Goal: Transaction & Acquisition: Purchase product/service

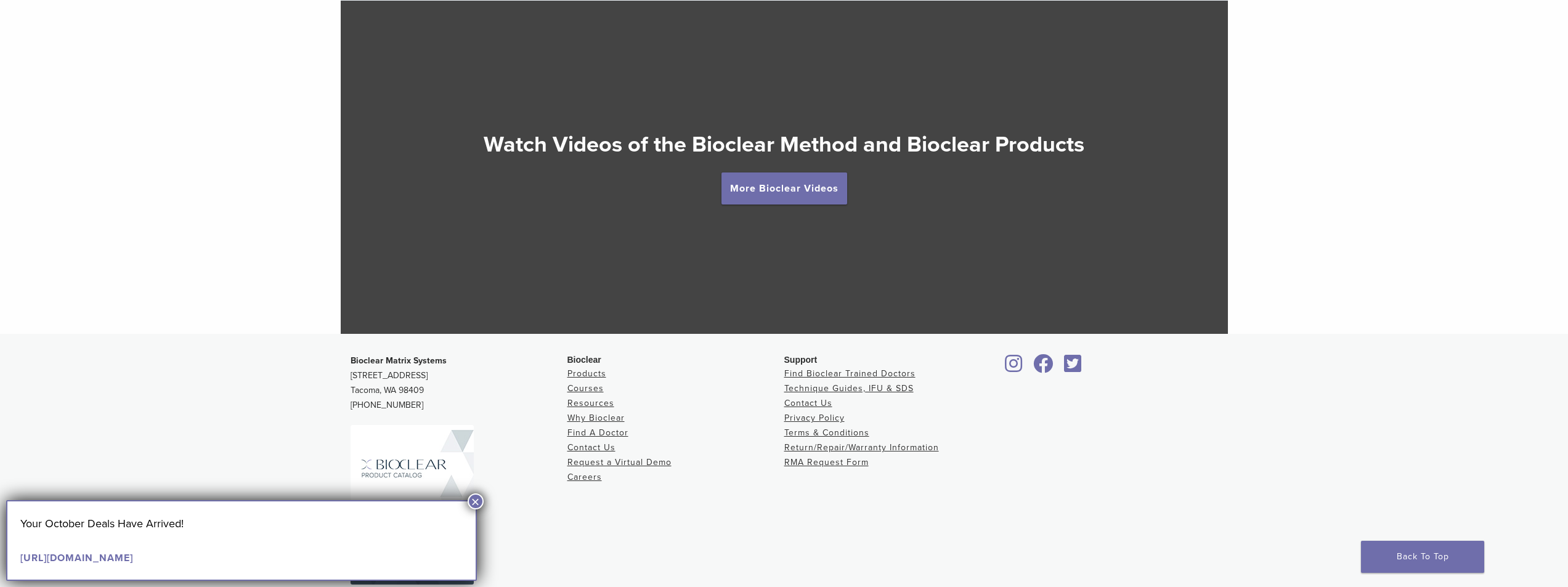
scroll to position [2423, 0]
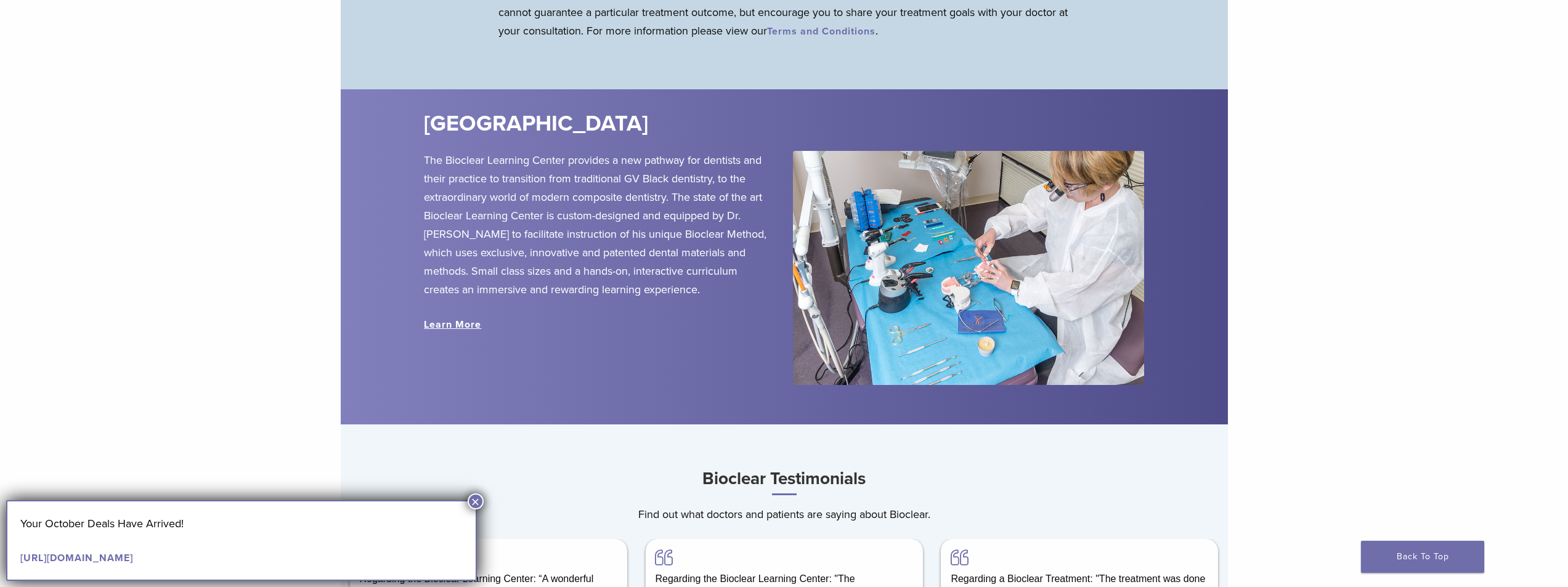
drag, startPoint x: 756, startPoint y: 338, endPoint x: 725, endPoint y: 449, distance: 115.2
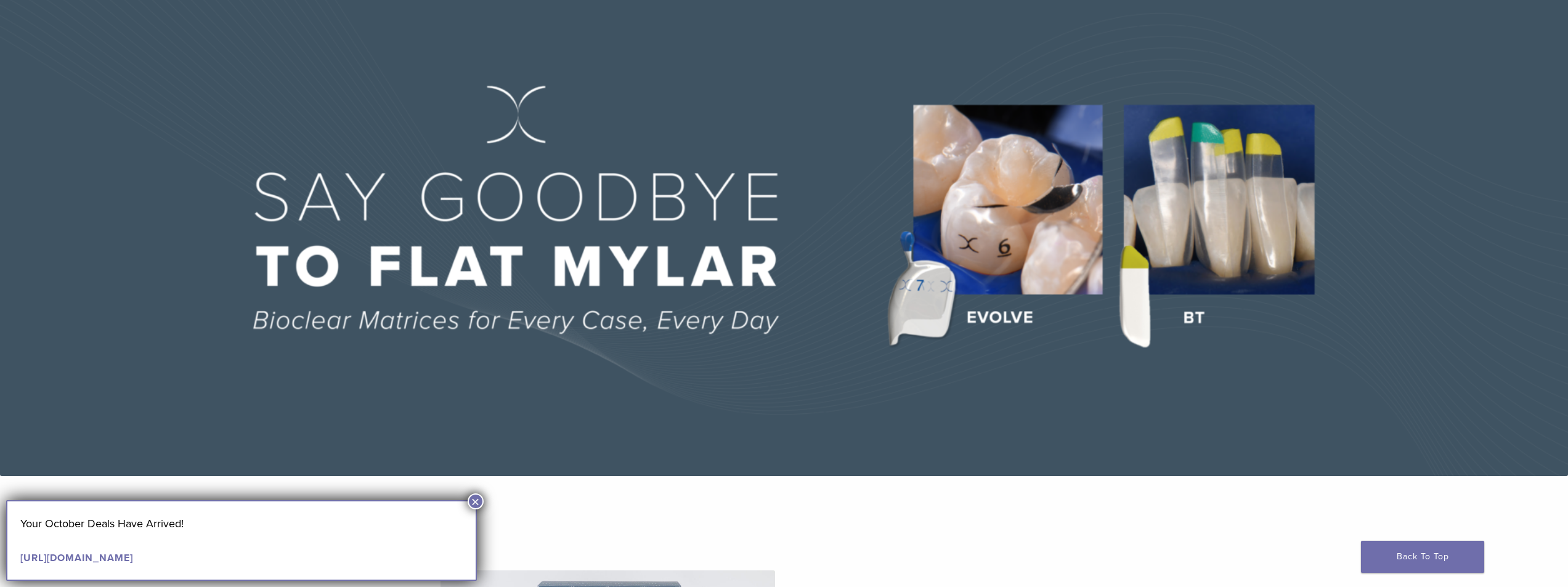
scroll to position [0, 0]
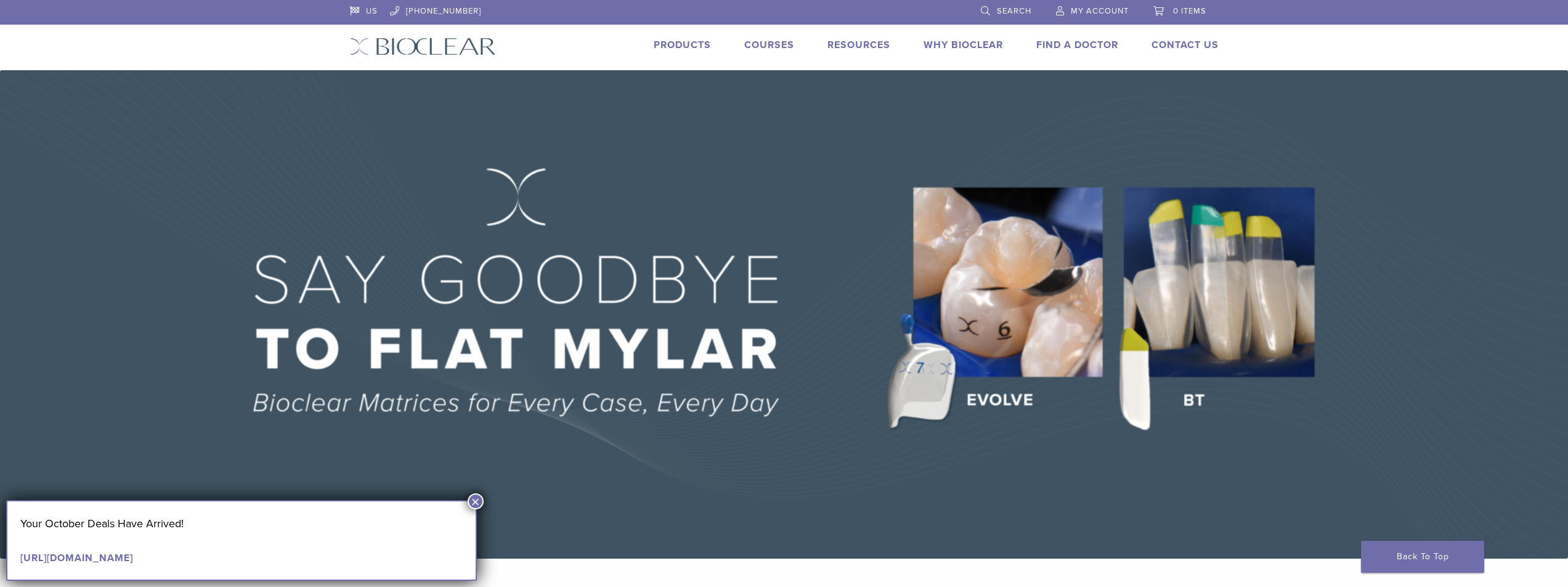
click at [680, 48] on link "Products" at bounding box center [682, 44] width 57 height 12
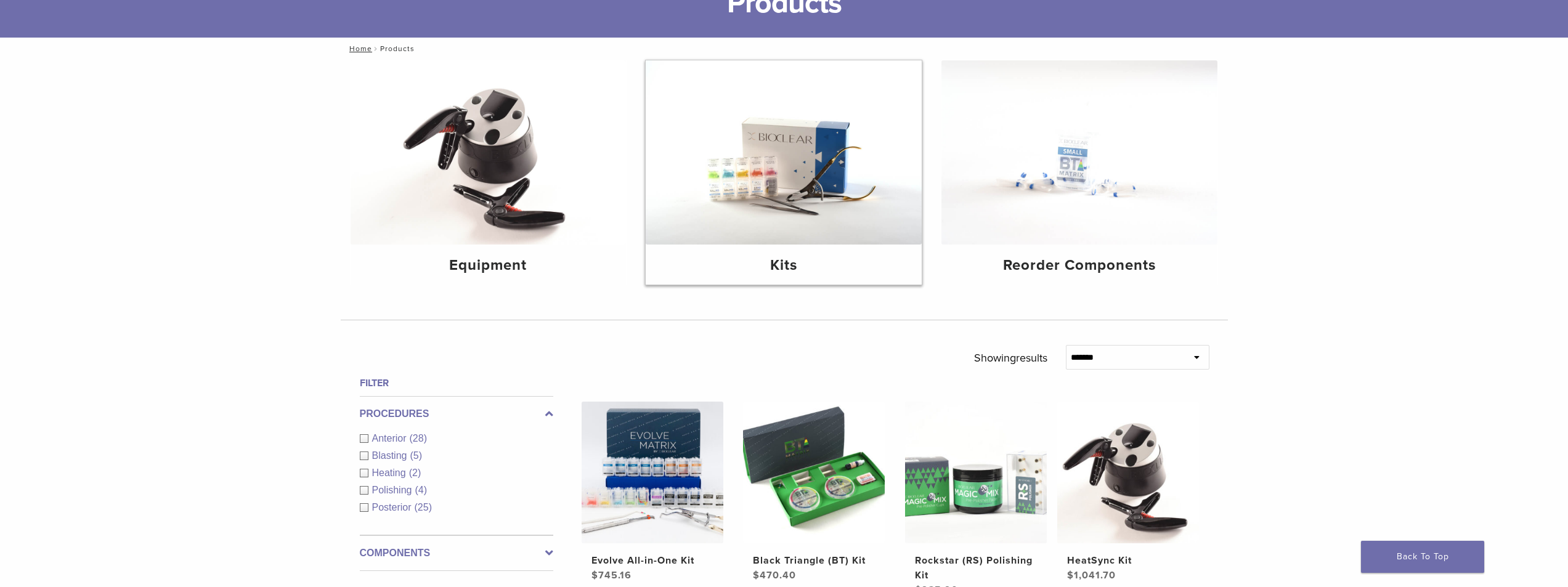
scroll to position [185, 0]
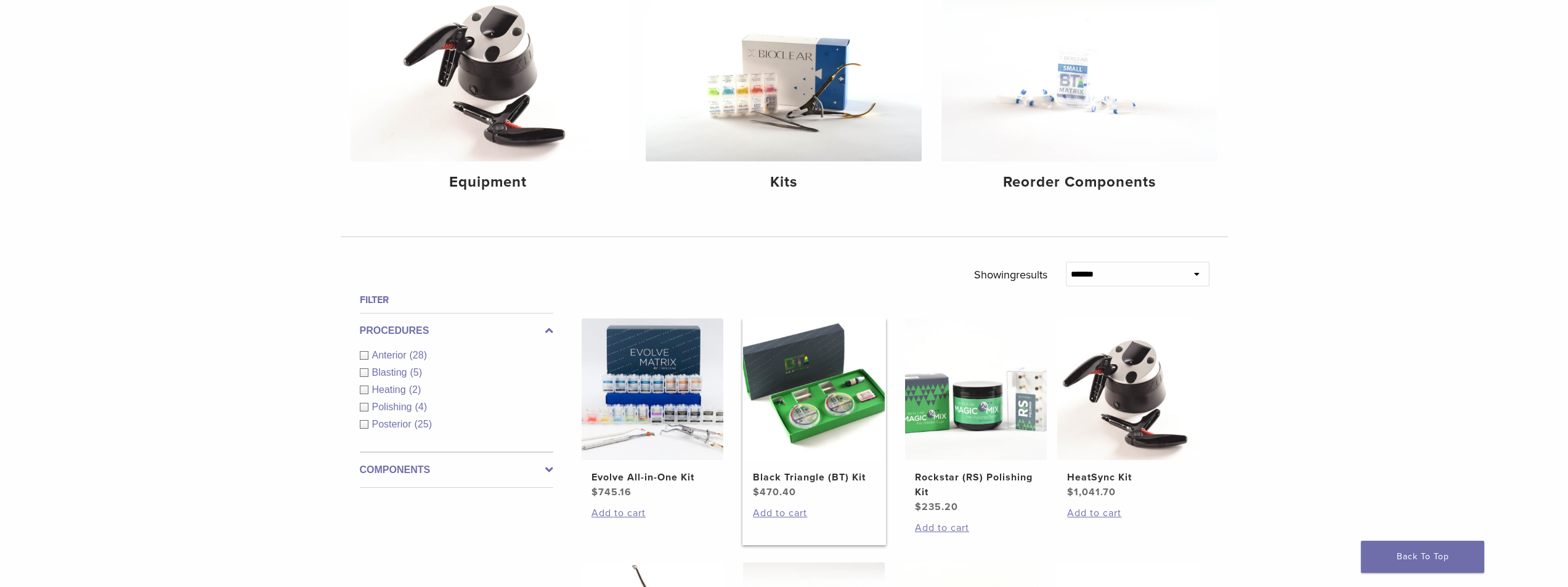
click at [824, 400] on img at bounding box center [813, 389] width 141 height 141
click at [790, 517] on link "Add to cart" at bounding box center [814, 513] width 122 height 15
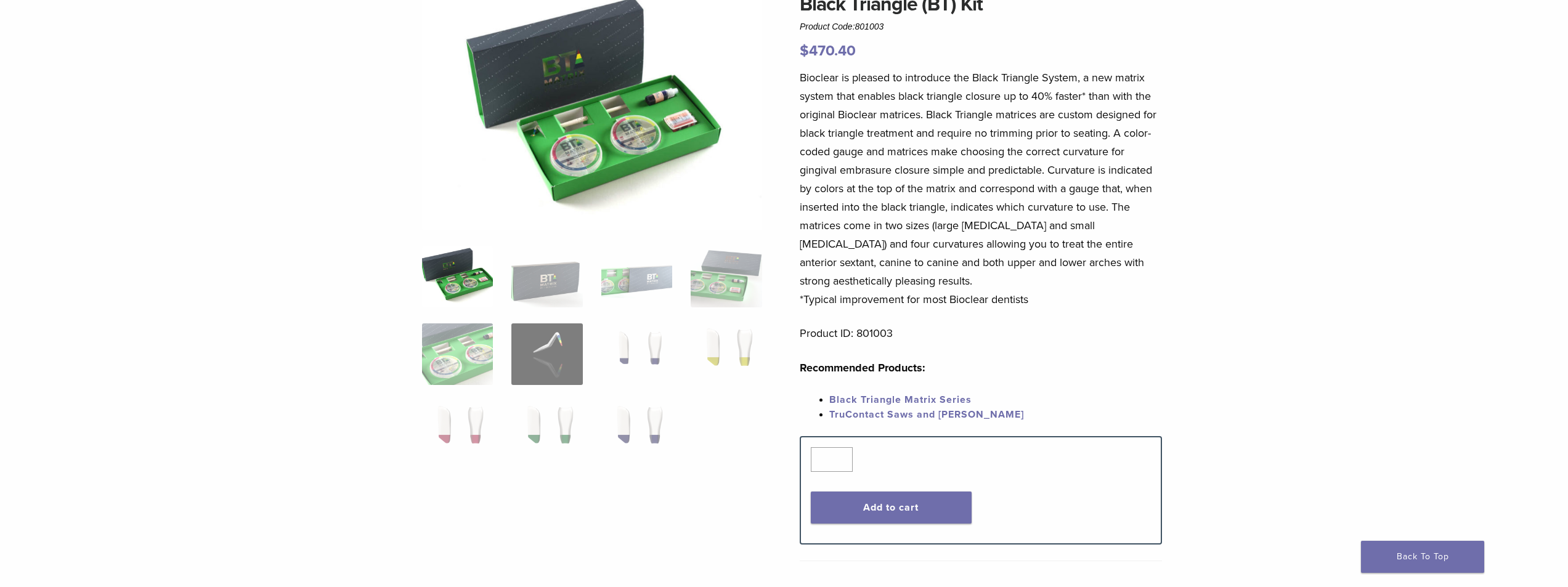
scroll to position [123, 0]
click at [469, 276] on img at bounding box center [457, 276] width 71 height 62
click at [544, 278] on img at bounding box center [547, 276] width 71 height 62
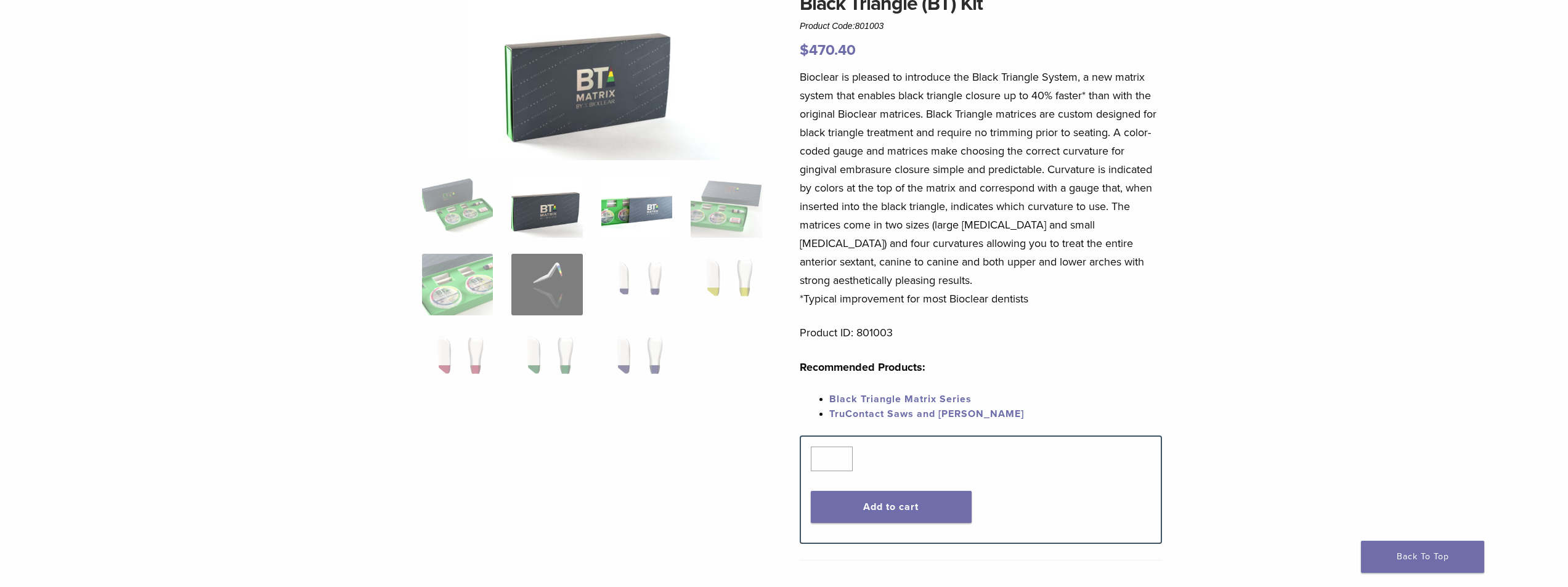
click at [642, 222] on img at bounding box center [637, 207] width 71 height 62
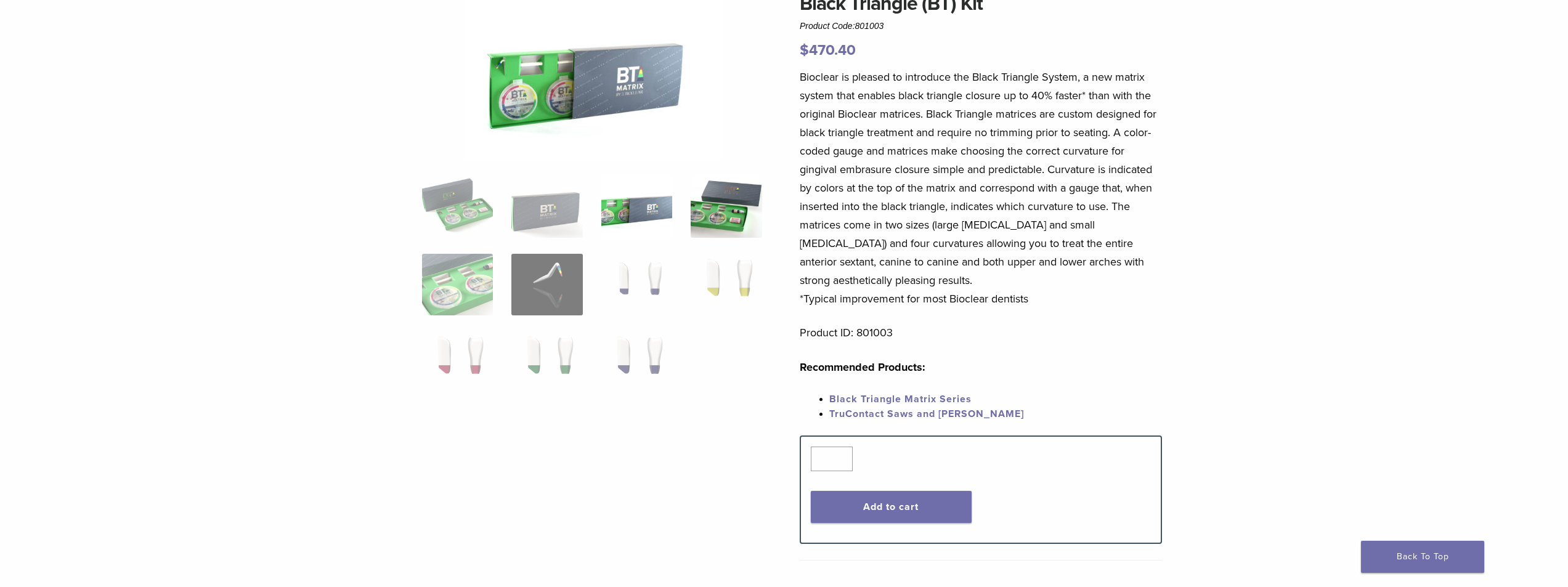
click at [731, 207] on img at bounding box center [726, 207] width 71 height 62
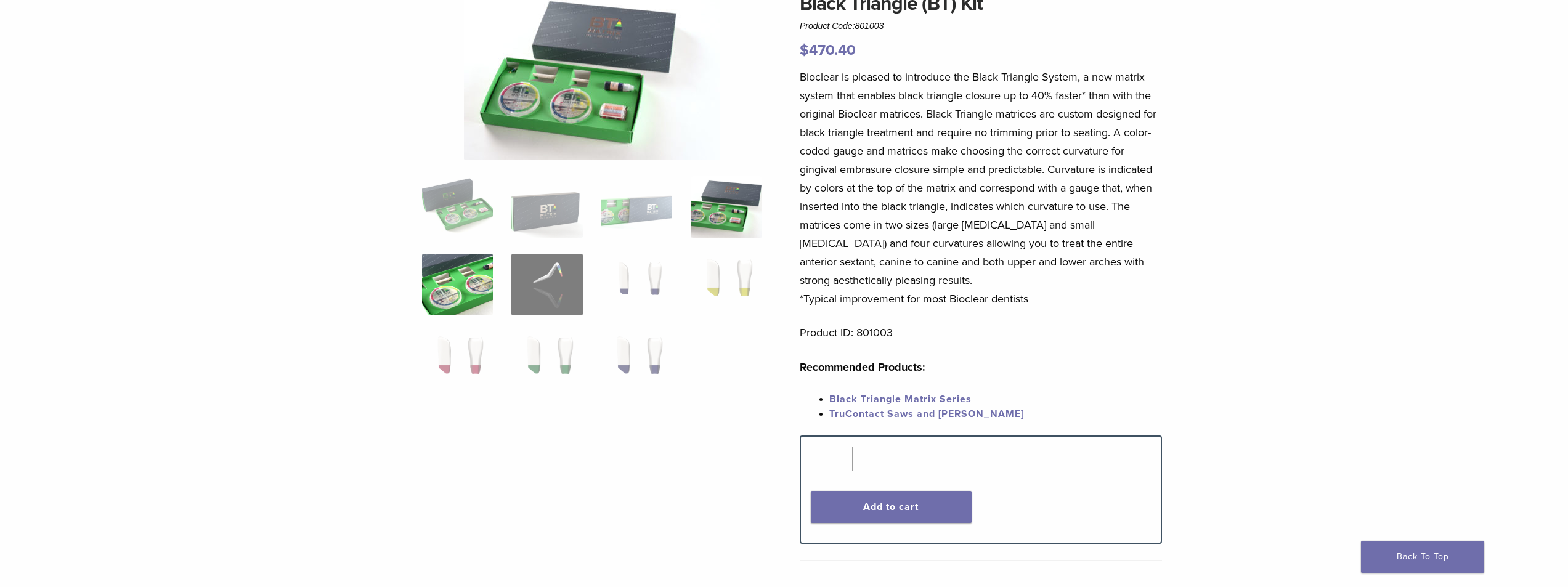
click at [473, 289] on img at bounding box center [457, 285] width 71 height 62
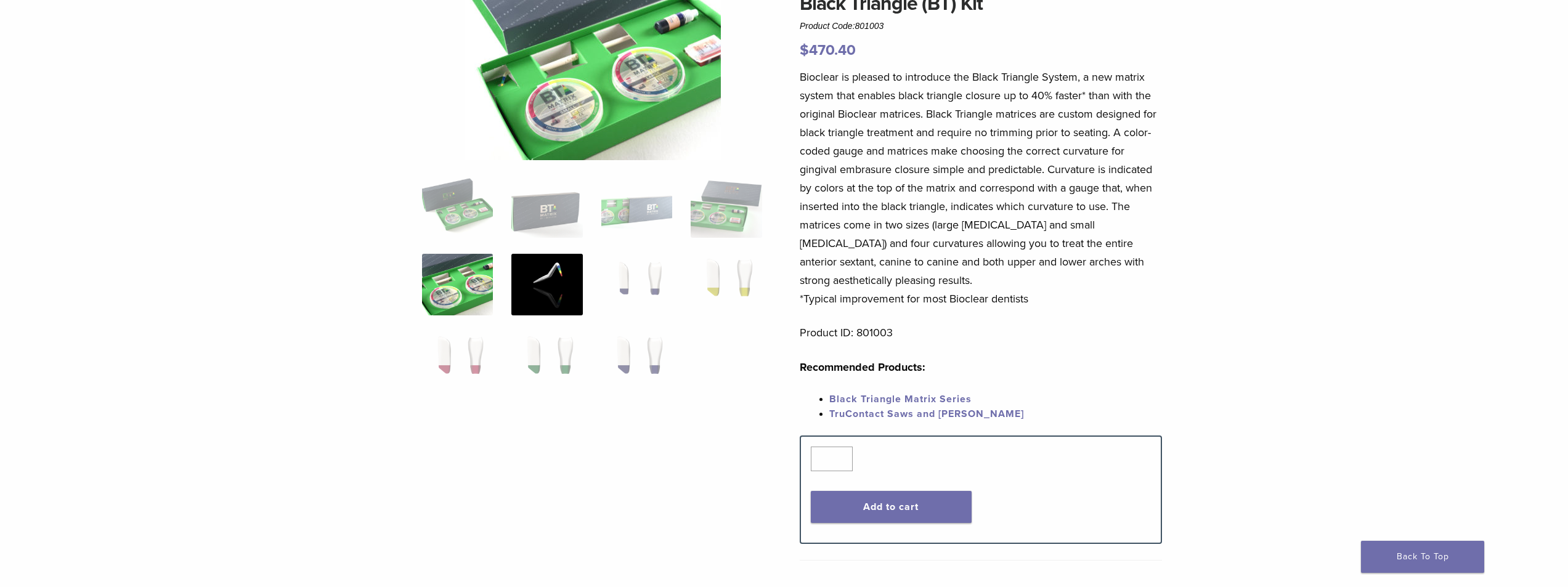
click at [545, 281] on img at bounding box center [547, 285] width 71 height 62
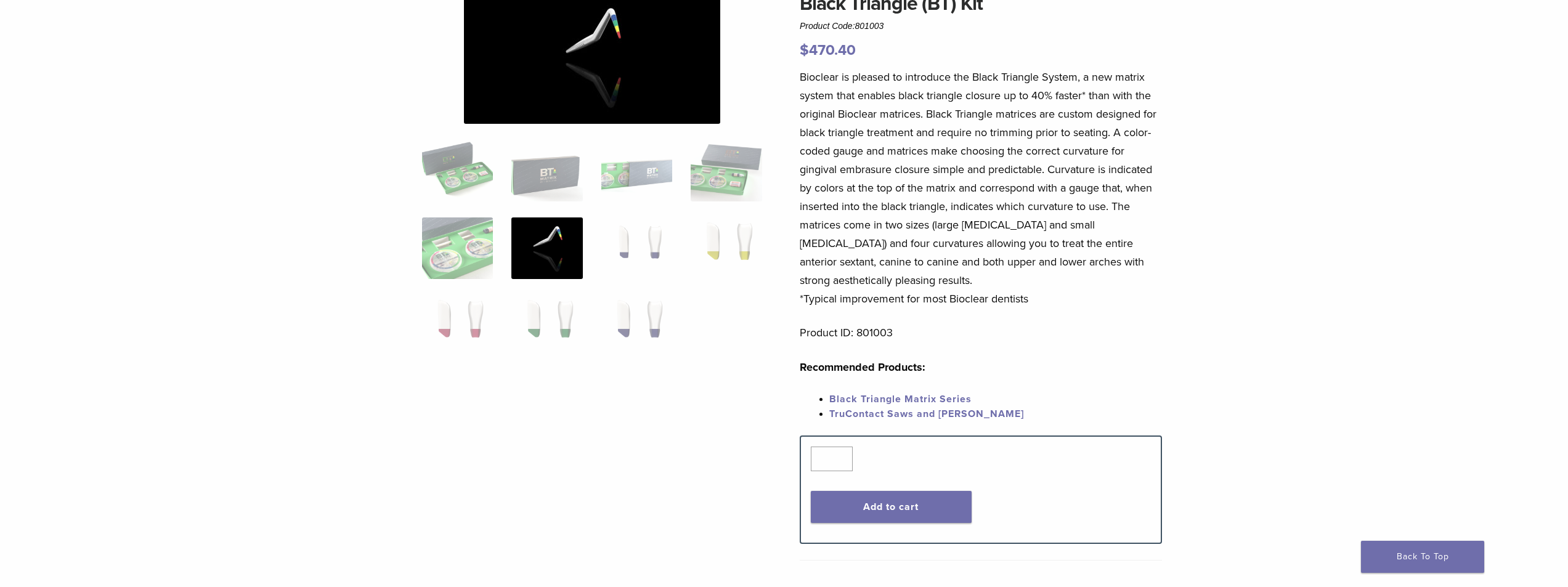
click at [545, 279] on img at bounding box center [547, 248] width 71 height 62
click at [636, 248] on img at bounding box center [637, 248] width 71 height 62
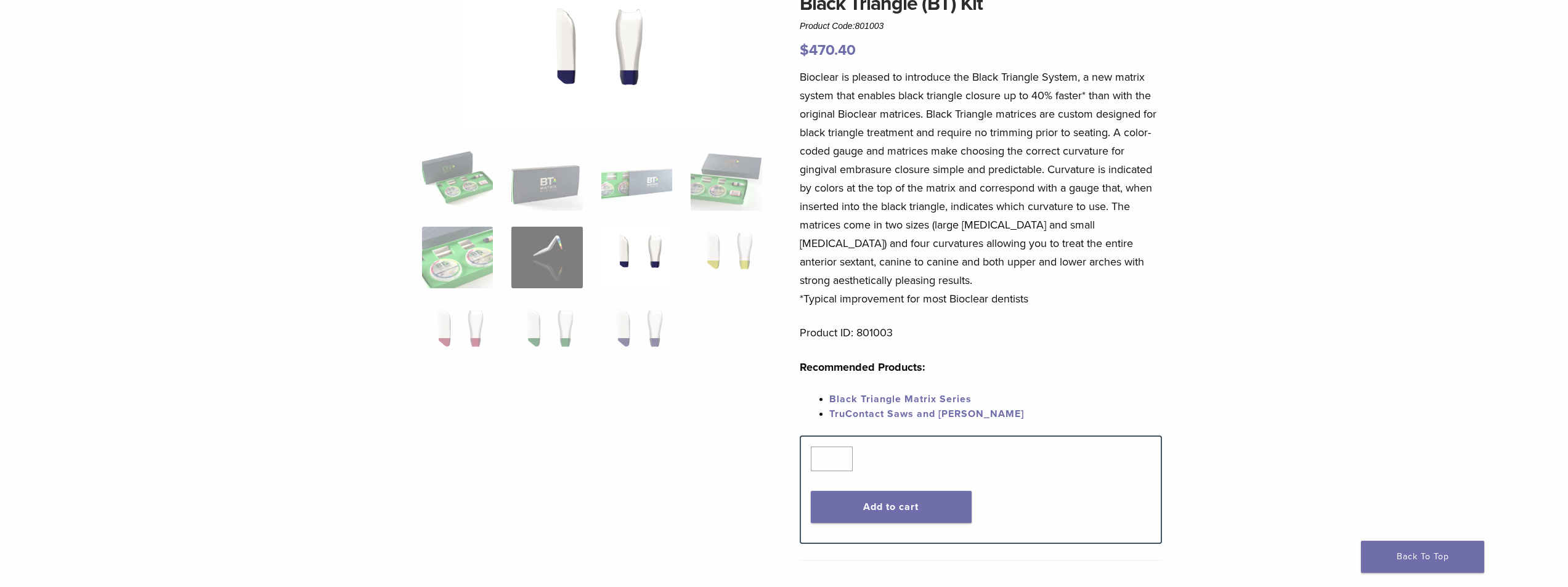
click at [872, 398] on link "Black Triangle Matrix Series" at bounding box center [900, 399] width 142 height 12
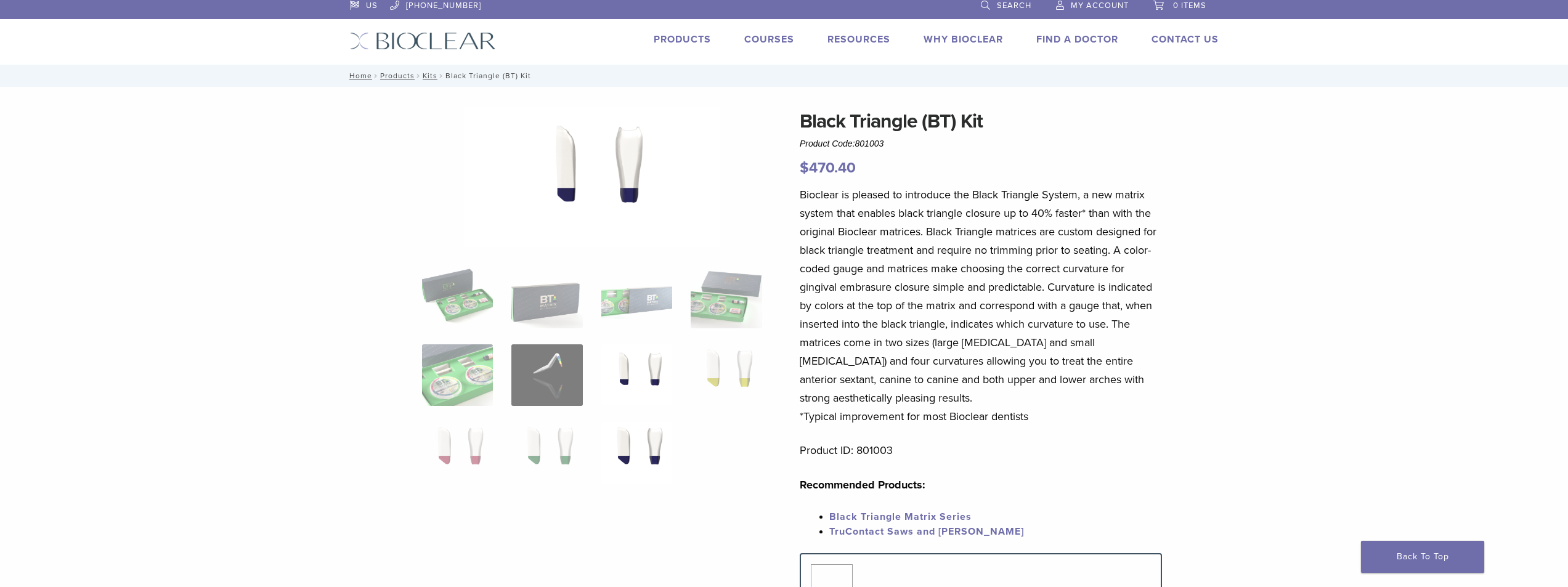
scroll to position [0, 0]
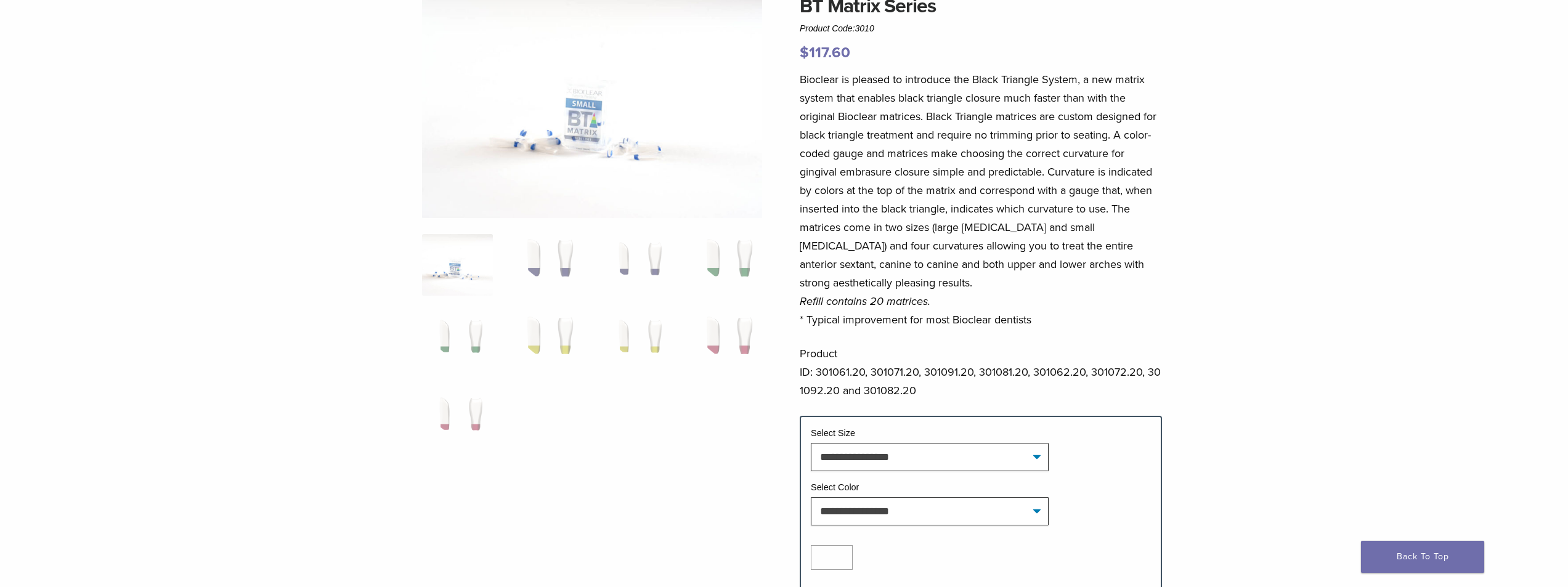
scroll to position [123, 0]
click at [911, 454] on select "**********" at bounding box center [929, 454] width 238 height 28
click at [560, 406] on ol at bounding box center [592, 348] width 359 height 233
click at [536, 332] on img at bounding box center [547, 340] width 71 height 62
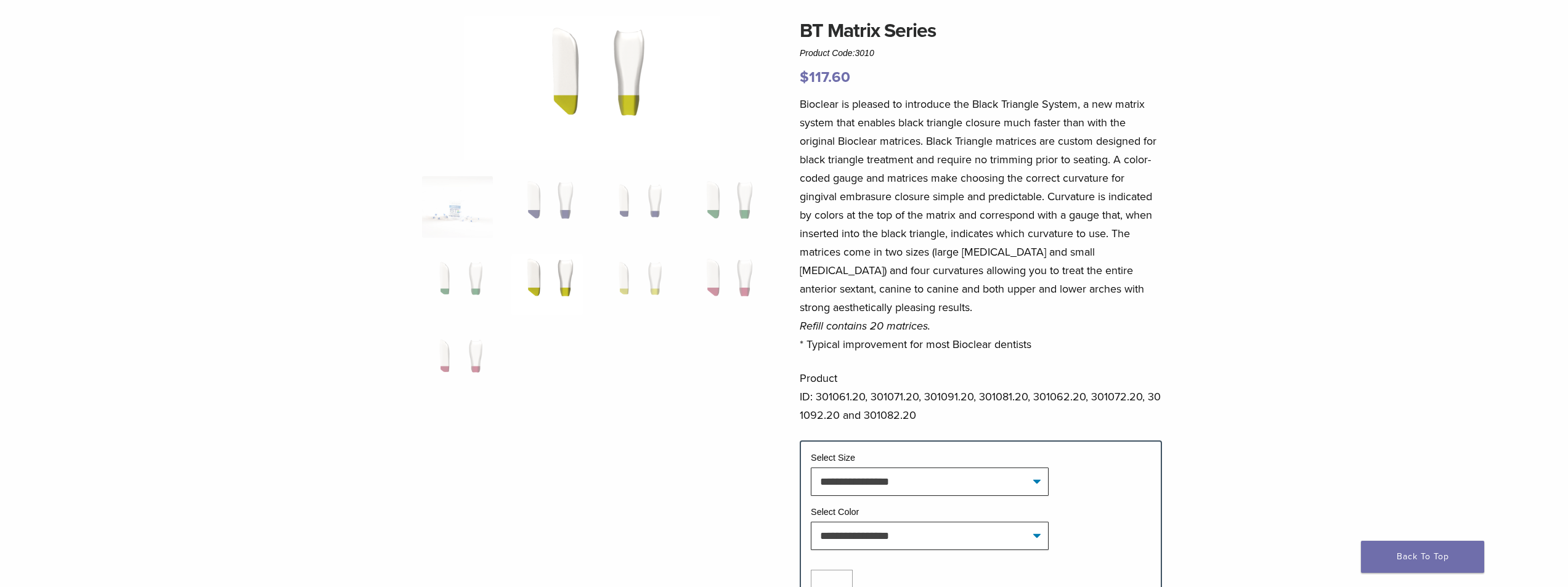
scroll to position [0, 0]
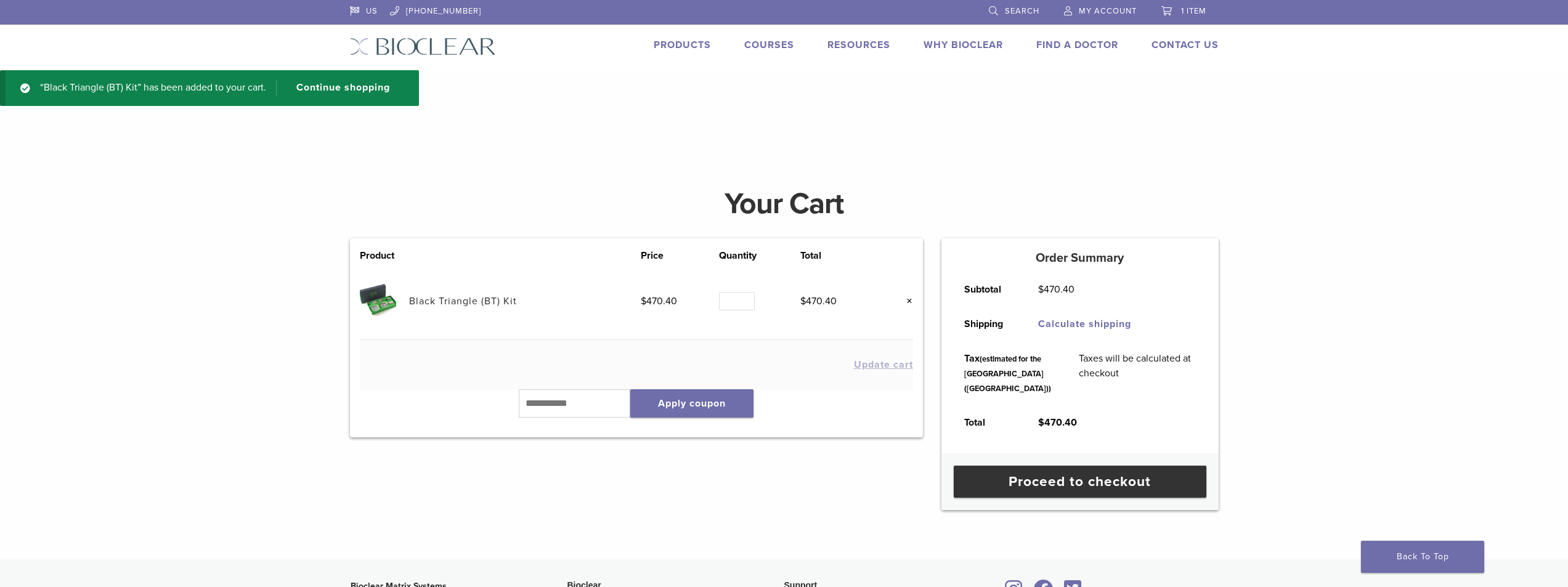
click at [433, 47] on img at bounding box center [423, 46] width 146 height 18
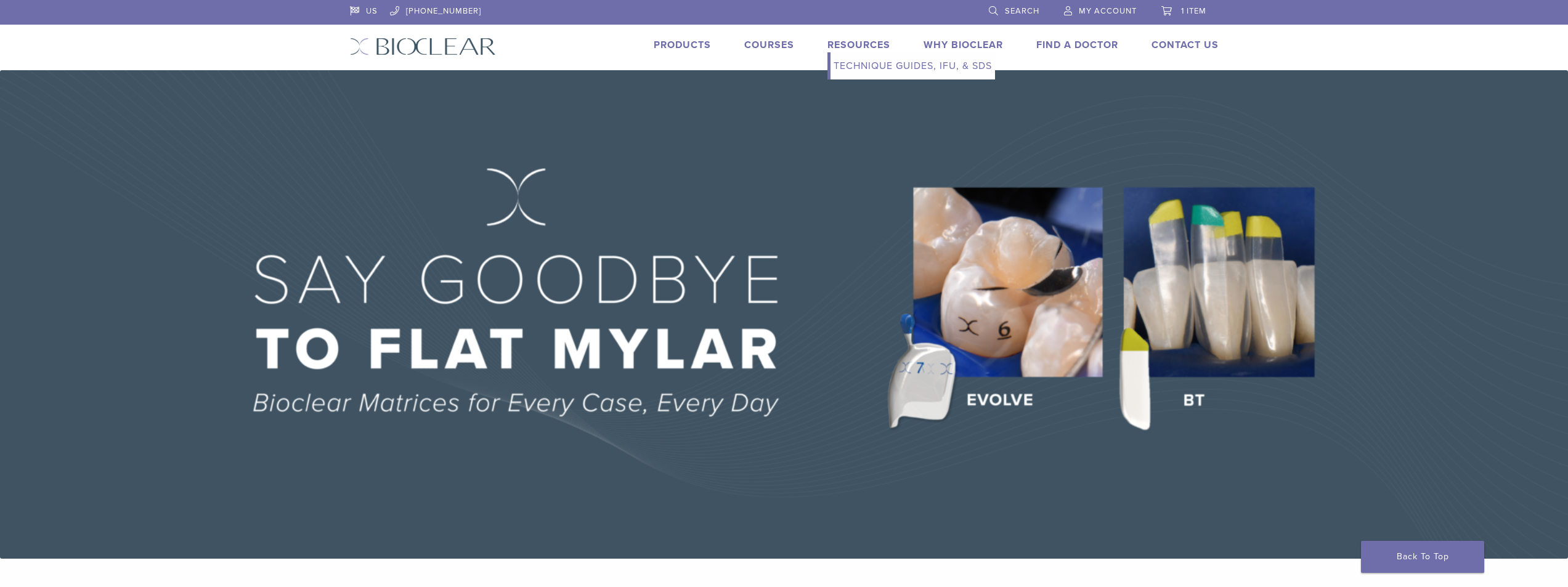
click at [856, 67] on link "Technique Guides, IFU, & SDS" at bounding box center [912, 66] width 164 height 27
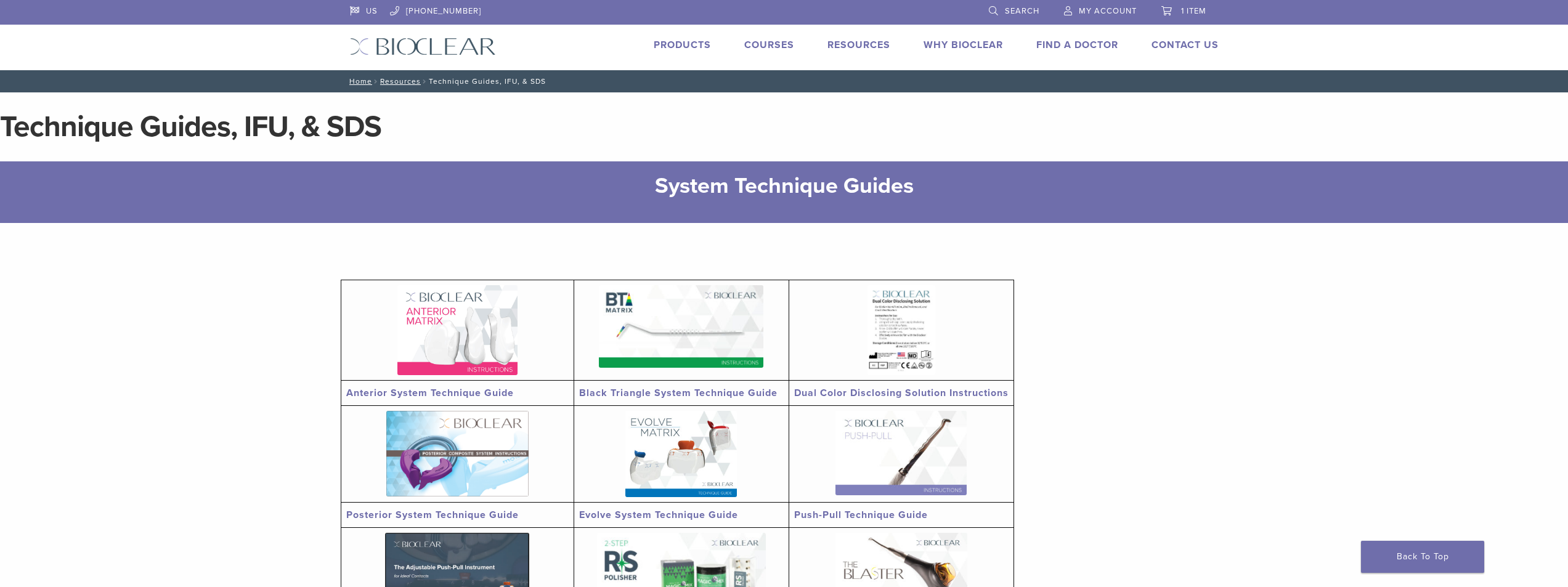
click at [685, 334] on img at bounding box center [680, 326] width 164 height 83
